Goal: Task Accomplishment & Management: Manage account settings

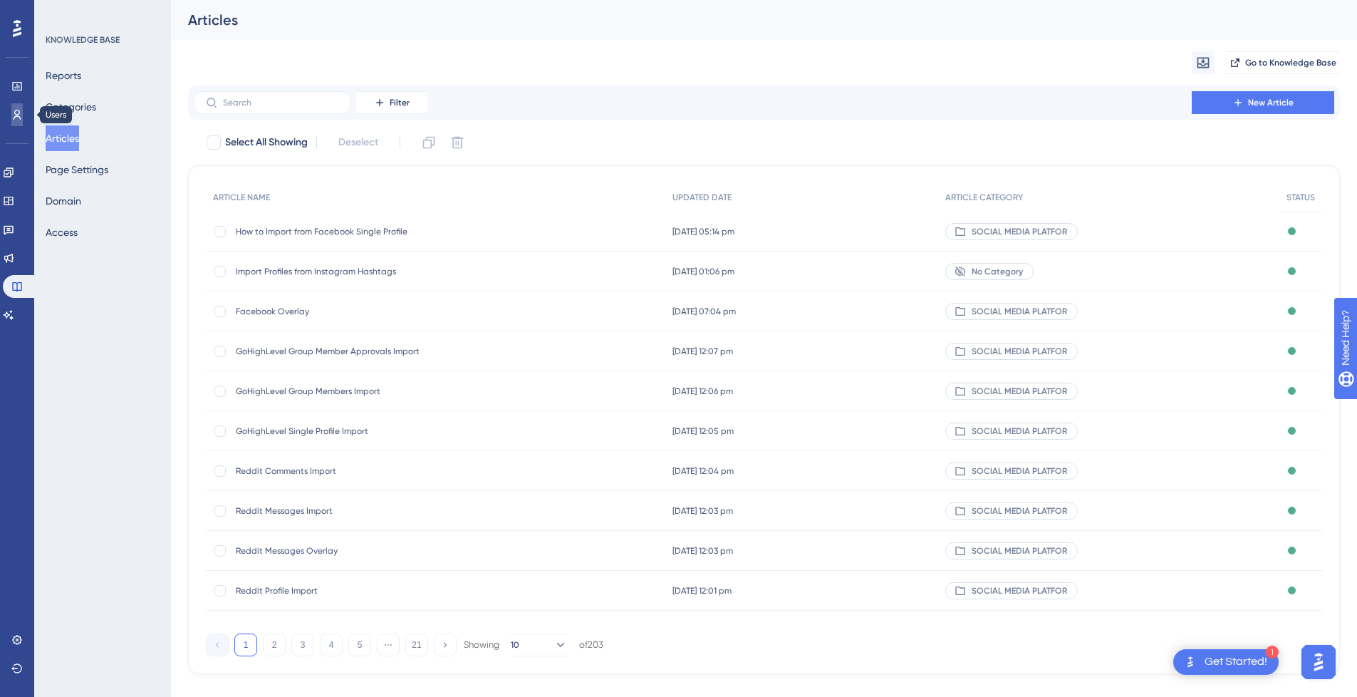
click at [16, 118] on icon at bounding box center [16, 114] width 11 height 11
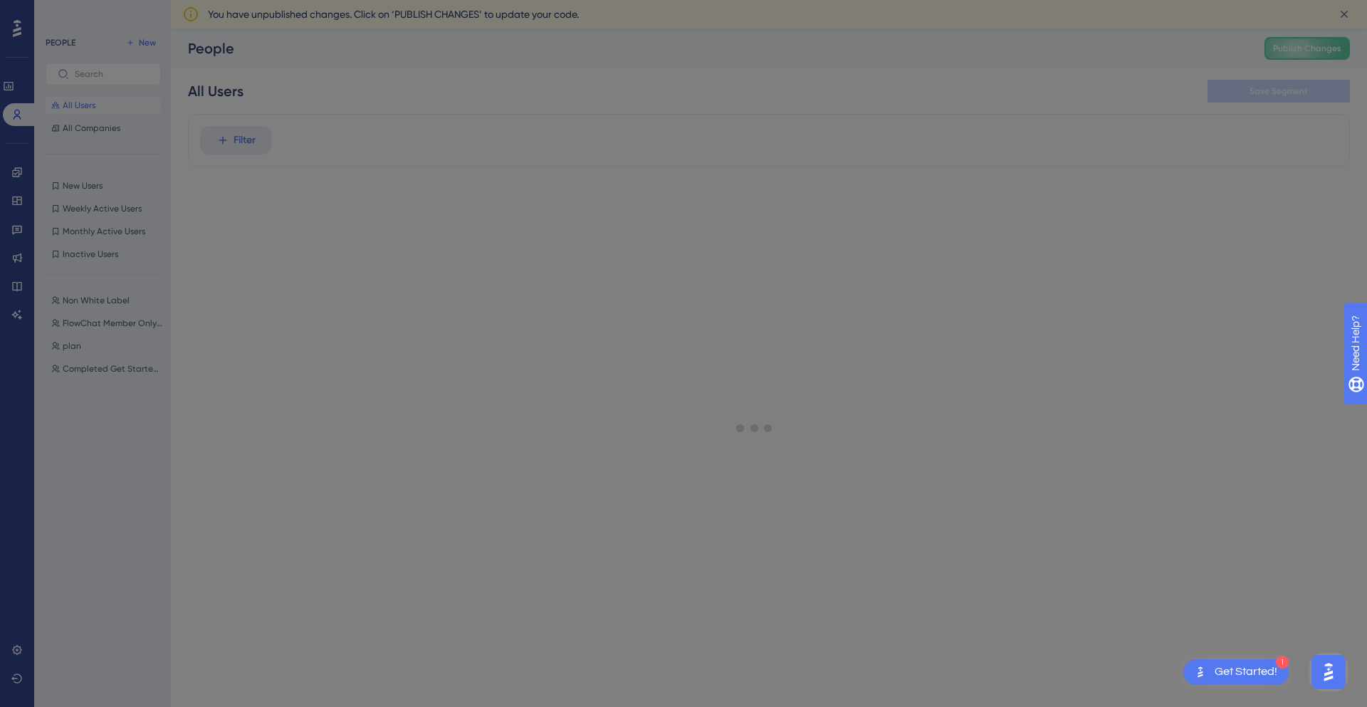
click at [0, 494] on html "Welcome to your Users page 🥳 You can dive deeper into what users are doing in y…" at bounding box center [683, 353] width 1367 height 707
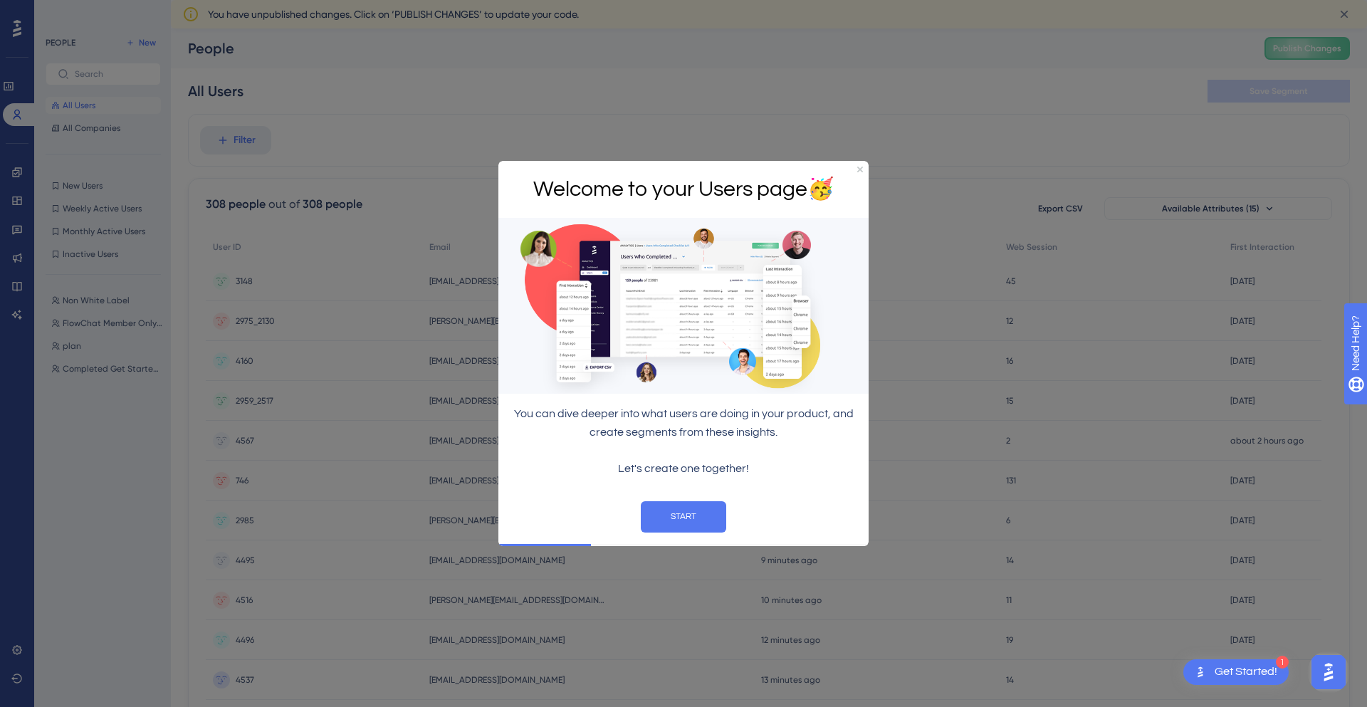
click at [20, 650] on div at bounding box center [683, 353] width 1367 height 707
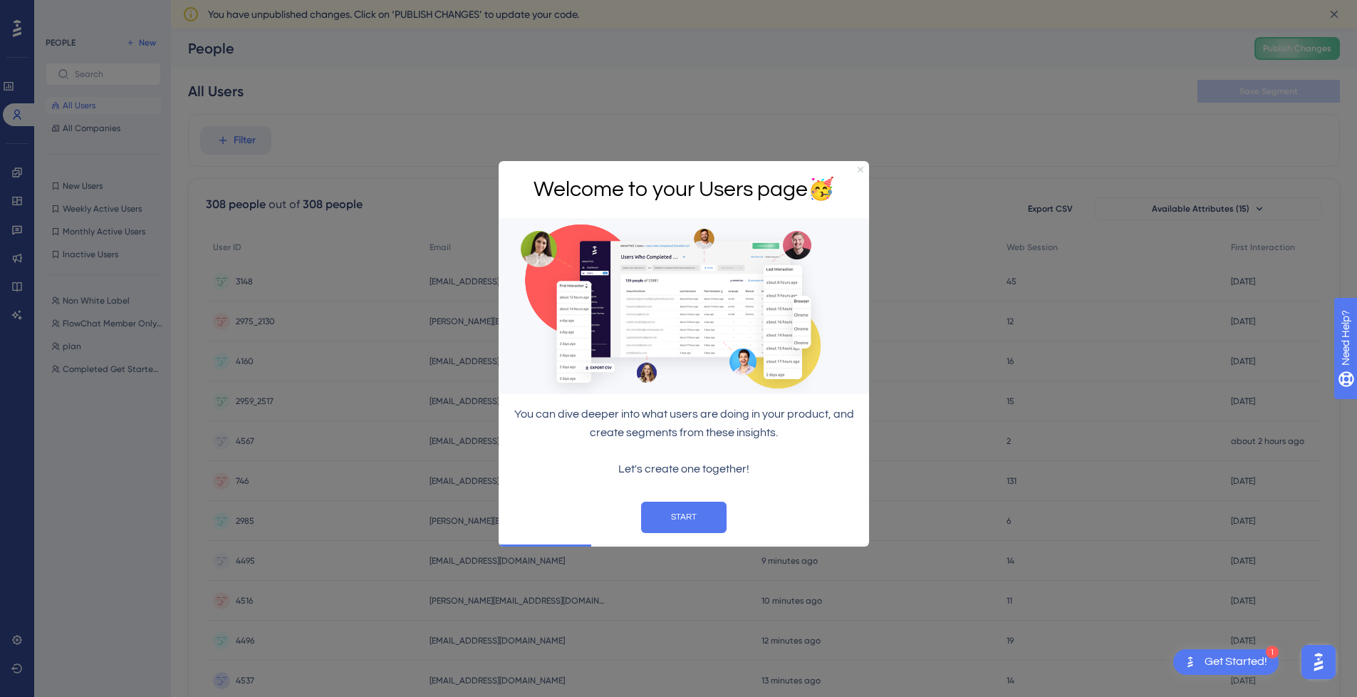
click at [858, 166] on icon "Close Preview" at bounding box center [860, 169] width 6 height 6
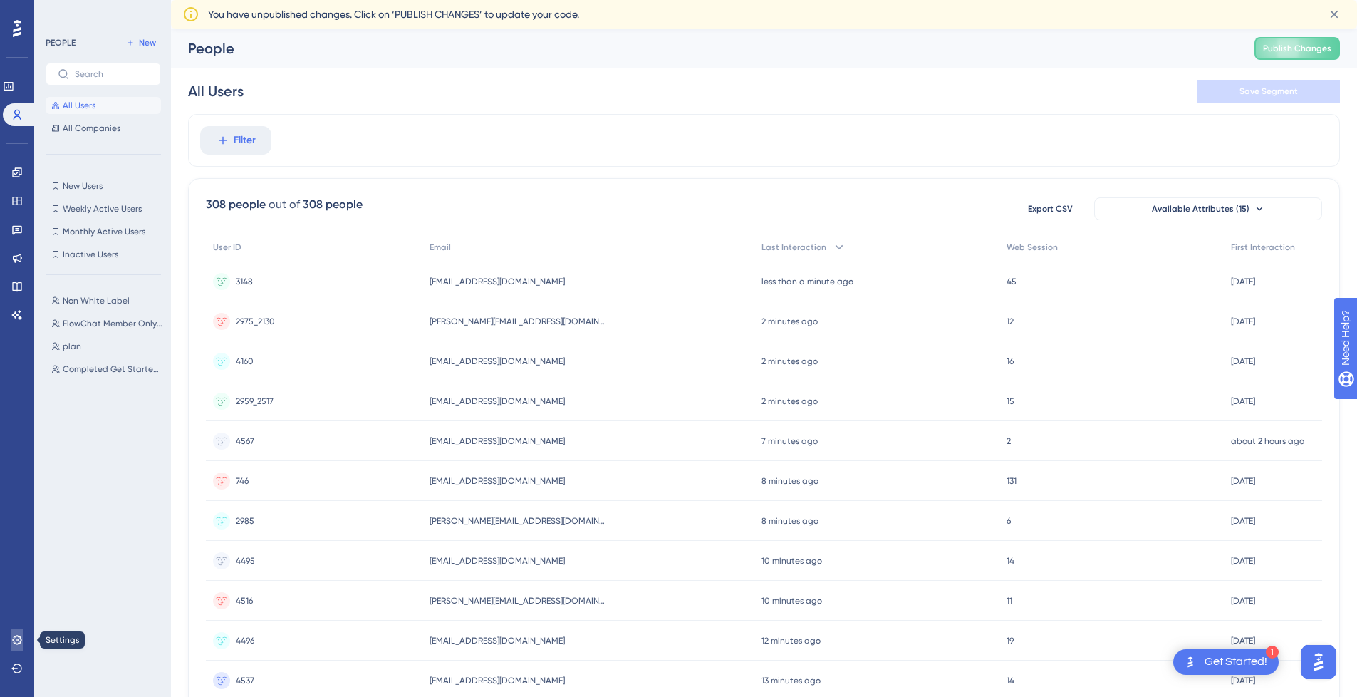
click at [20, 644] on icon at bounding box center [16, 639] width 11 height 11
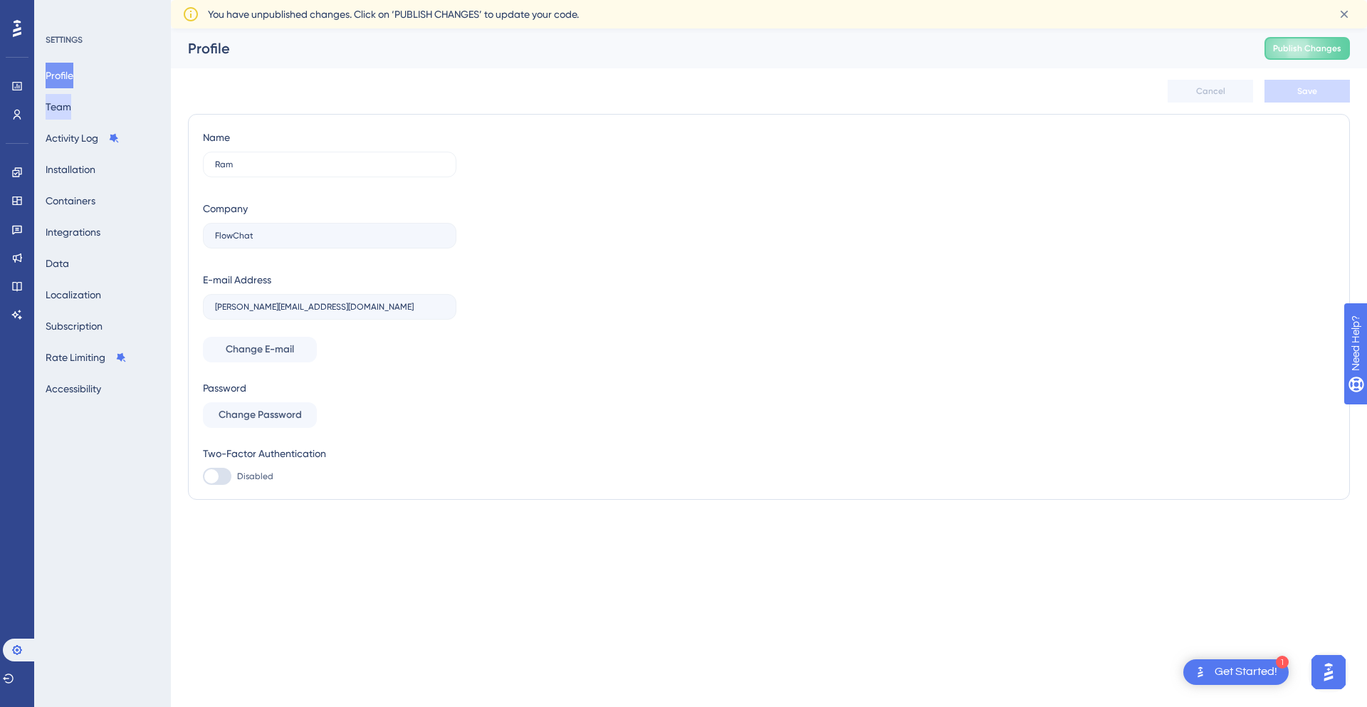
click at [71, 112] on button "Team" at bounding box center [59, 107] width 26 height 26
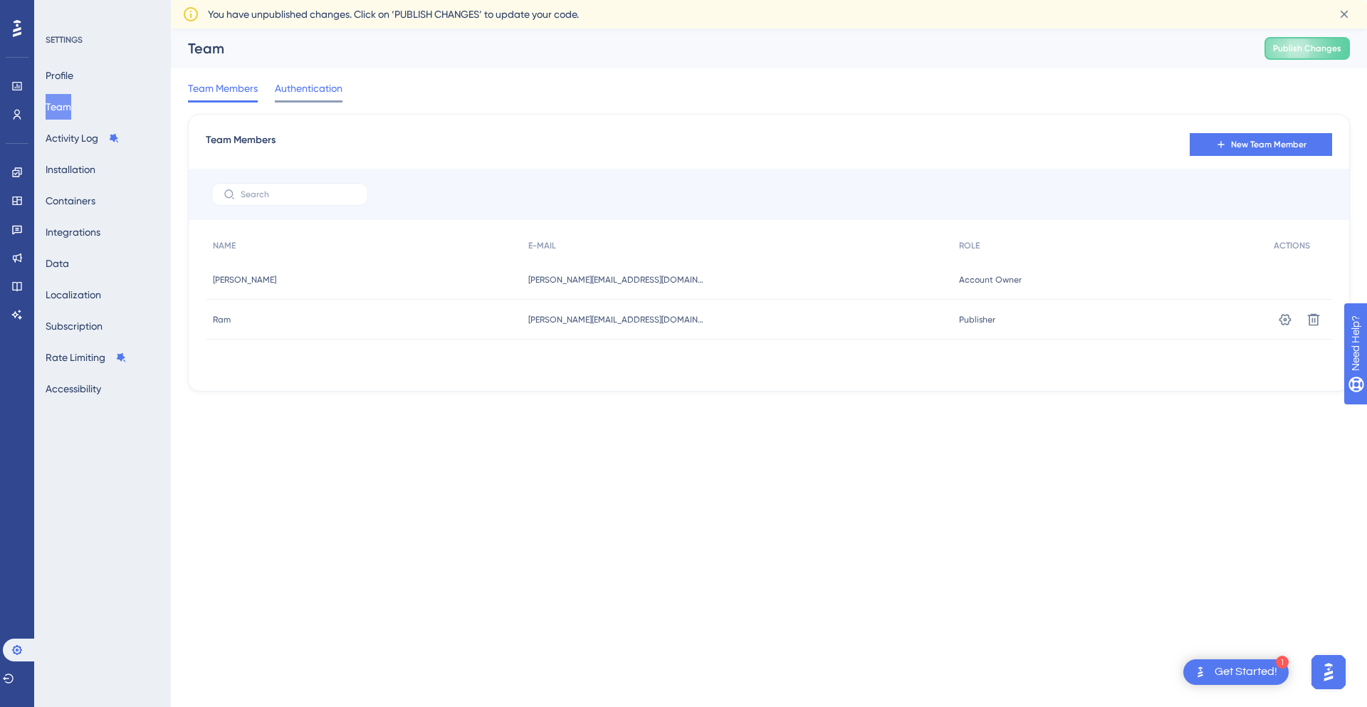
click at [342, 95] on span "Authentication" at bounding box center [309, 88] width 68 height 17
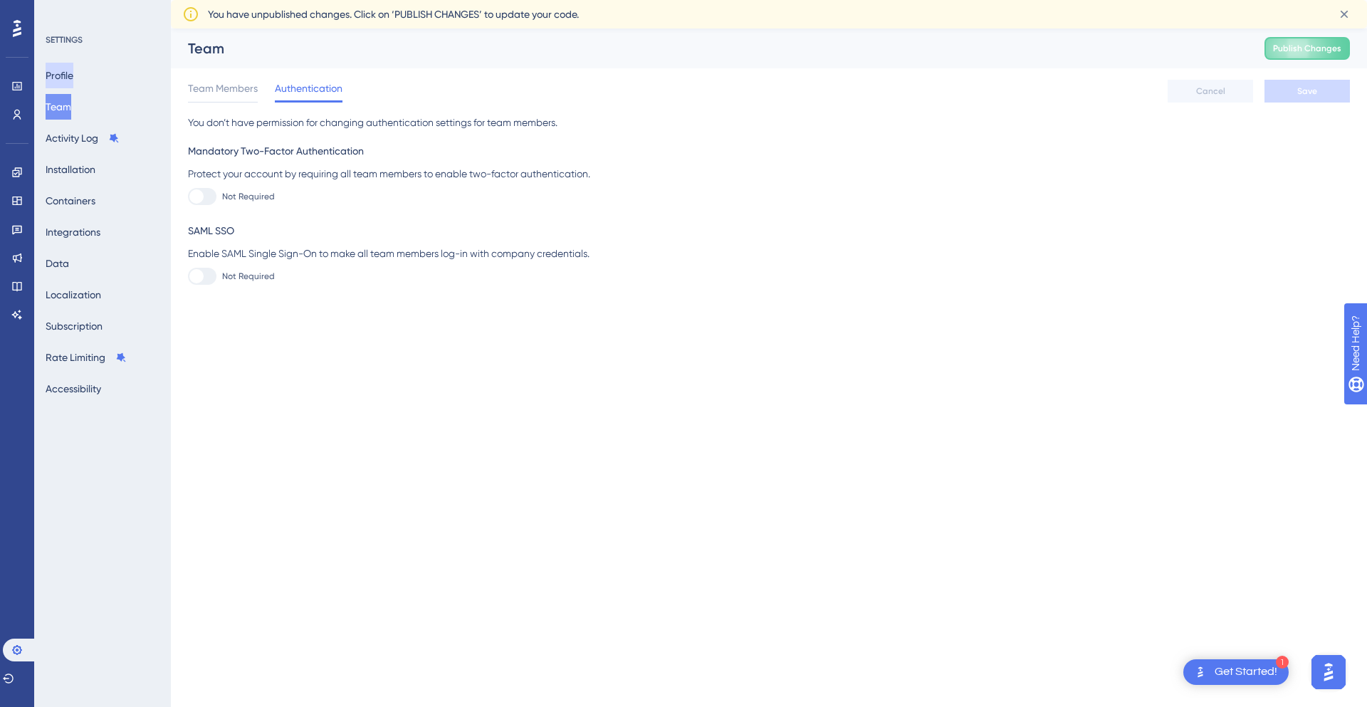
click at [71, 63] on button "Profile" at bounding box center [60, 76] width 28 height 26
